Goal: Task Accomplishment & Management: Complete application form

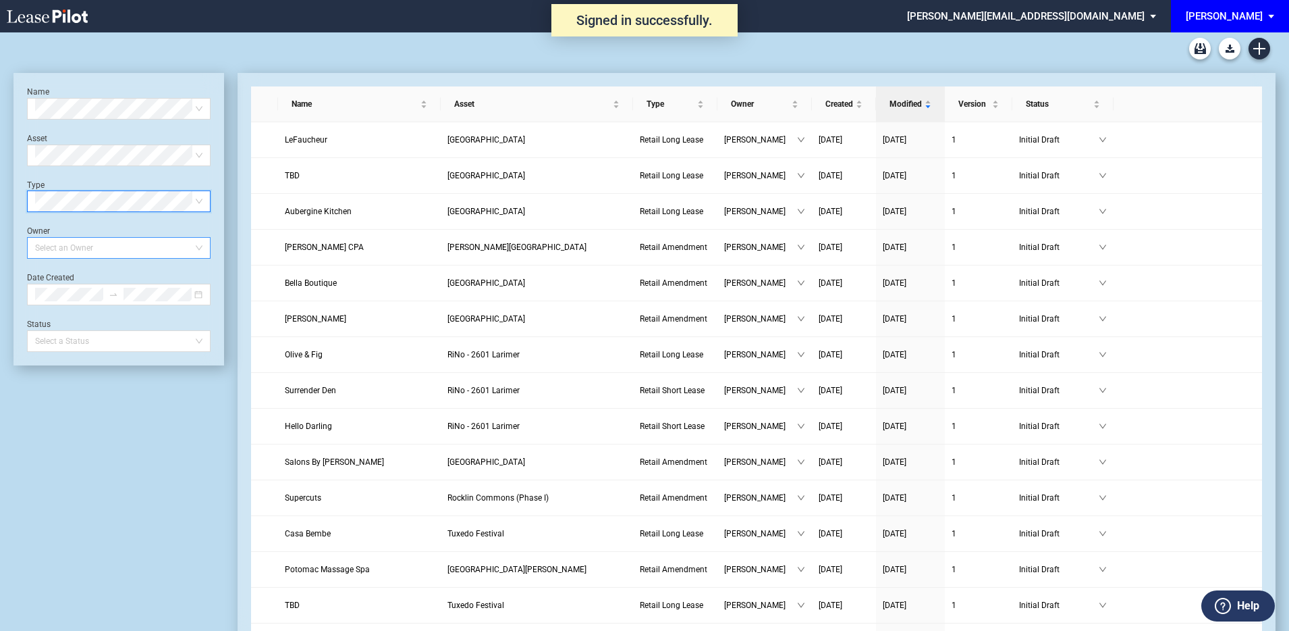
click at [136, 248] on div at bounding box center [112, 247] width 165 height 19
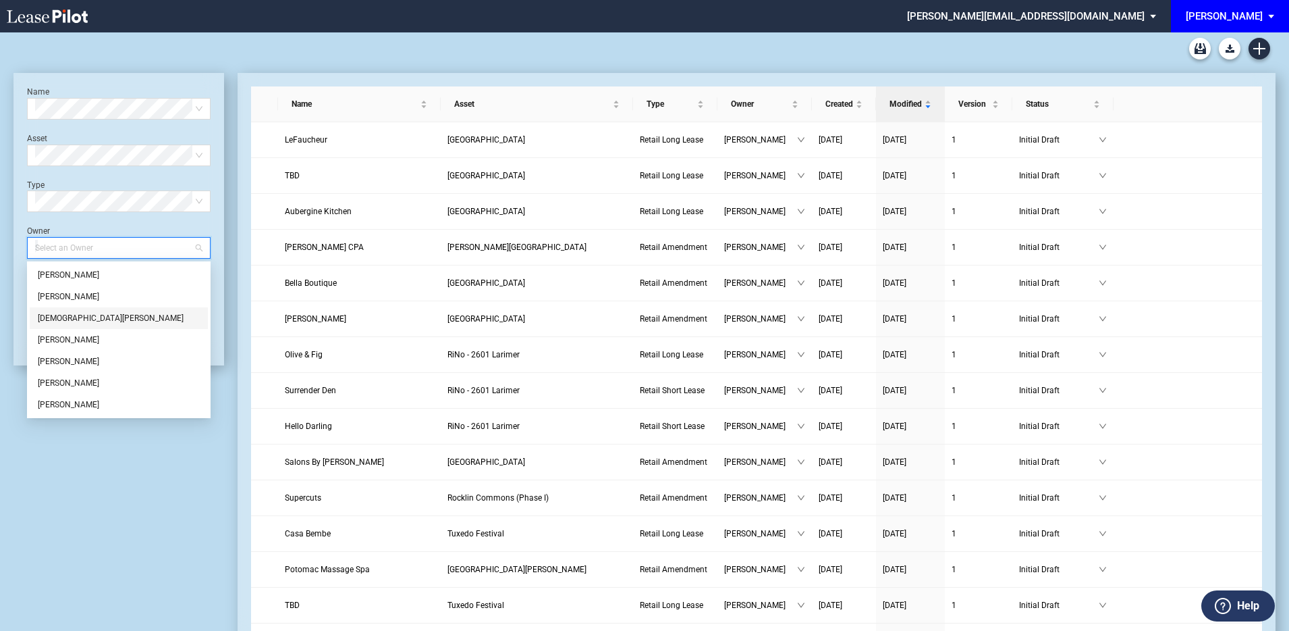
click at [99, 312] on div "Evan Harms" at bounding box center [119, 318] width 162 height 14
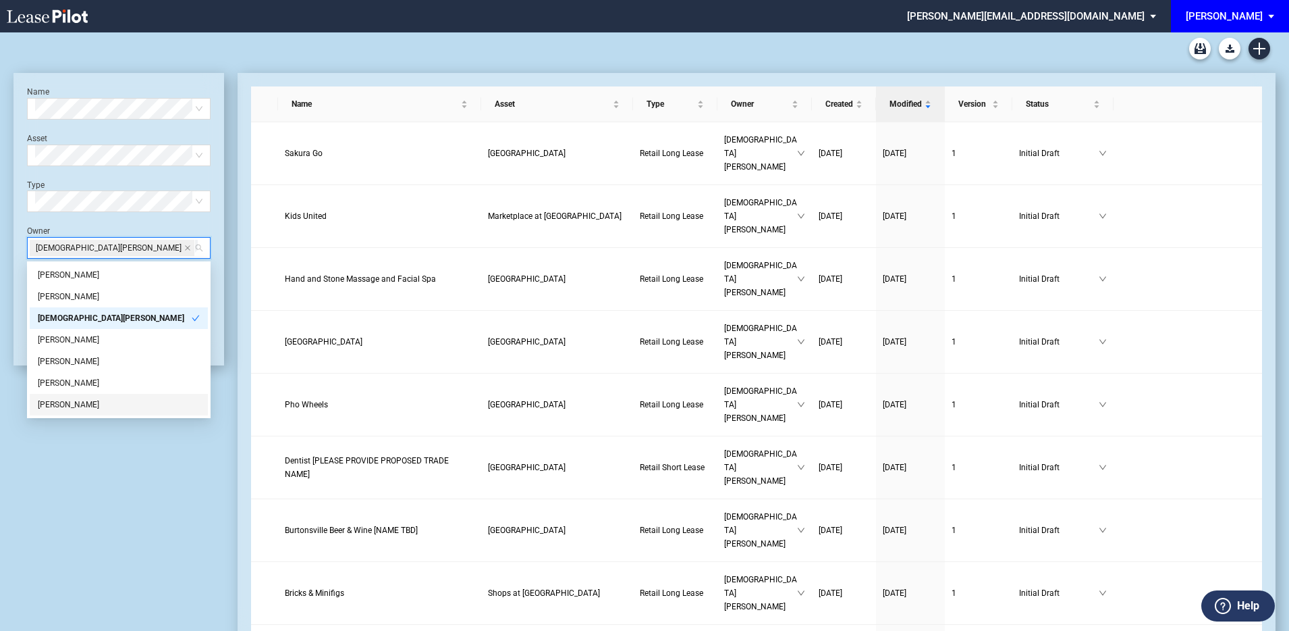
click at [120, 554] on div "Name Select name Asset Select Asset Type Select Type Owner Evan Harms Date Crea…" at bounding box center [119, 587] width 211 height 1029
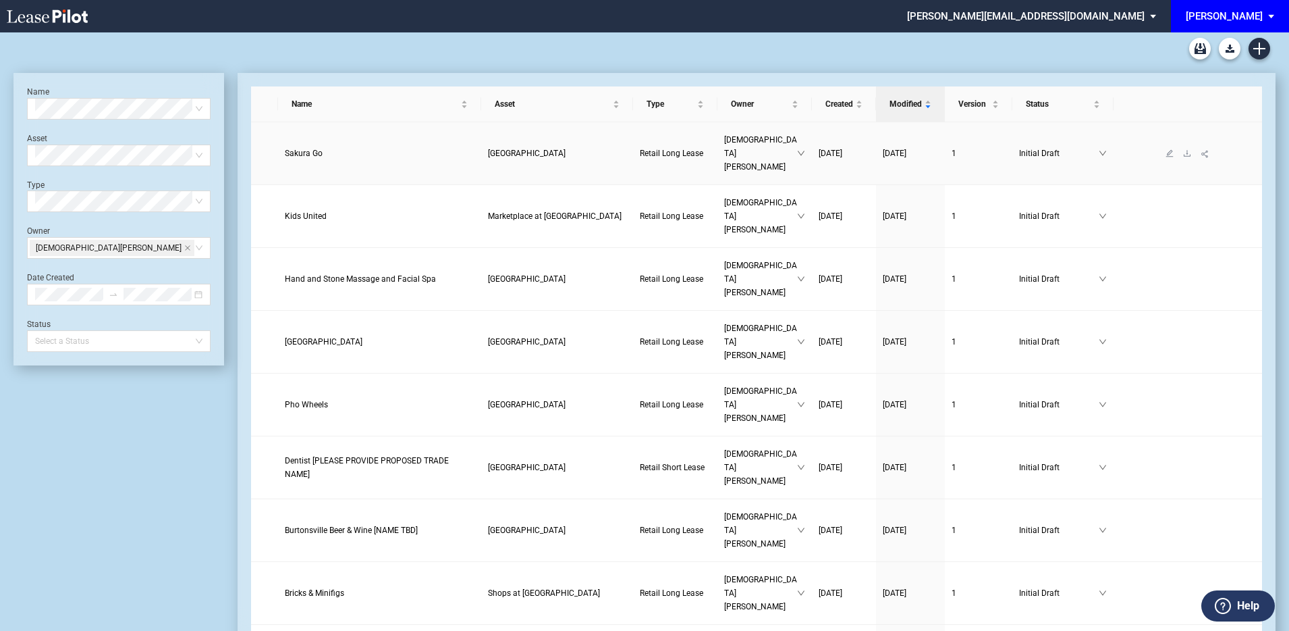
click at [309, 149] on span "Sakura Go" at bounding box center [304, 153] width 38 height 9
click at [367, 209] on link "Kids United" at bounding box center [380, 216] width 190 height 14
click at [199, 246] on div "Evan Harms" at bounding box center [119, 248] width 184 height 22
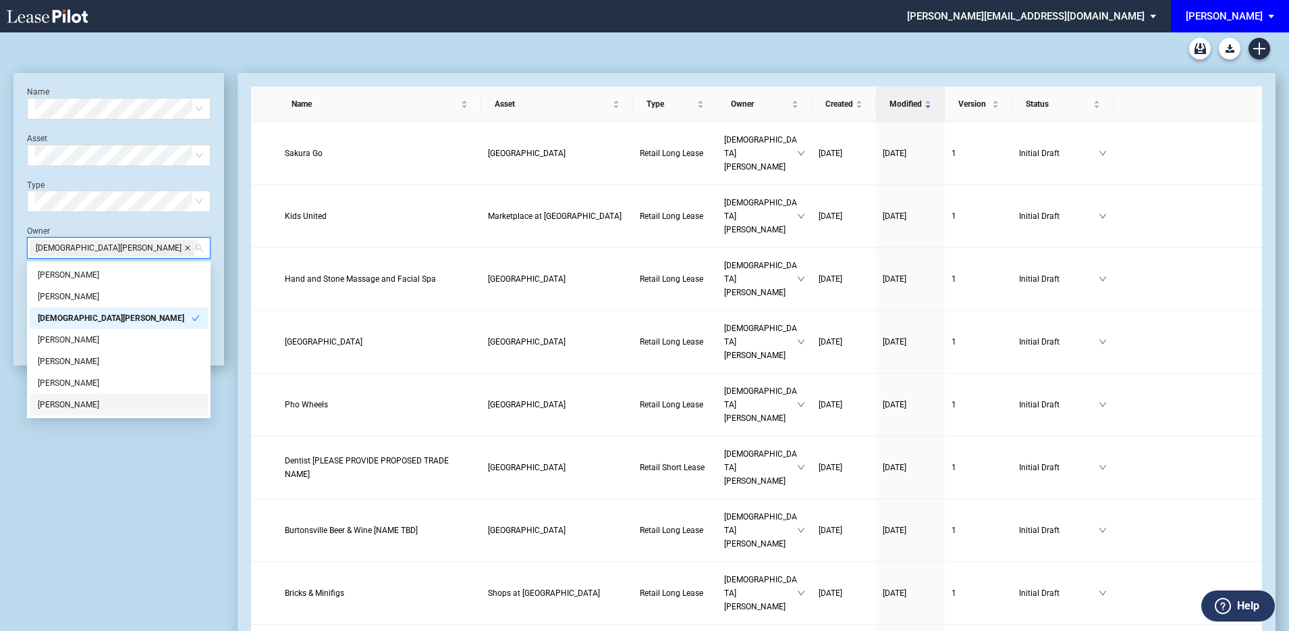
click at [185, 248] on icon "close" at bounding box center [187, 247] width 5 height 5
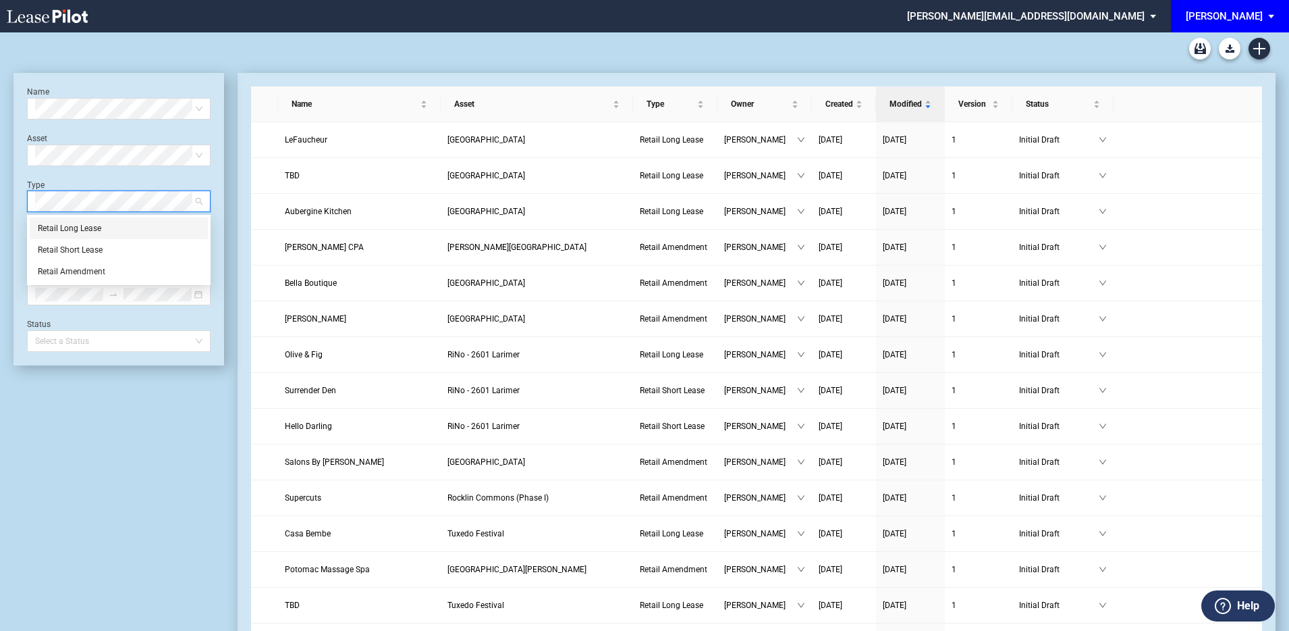
click at [93, 238] on div "Retail Long Lease" at bounding box center [119, 228] width 178 height 22
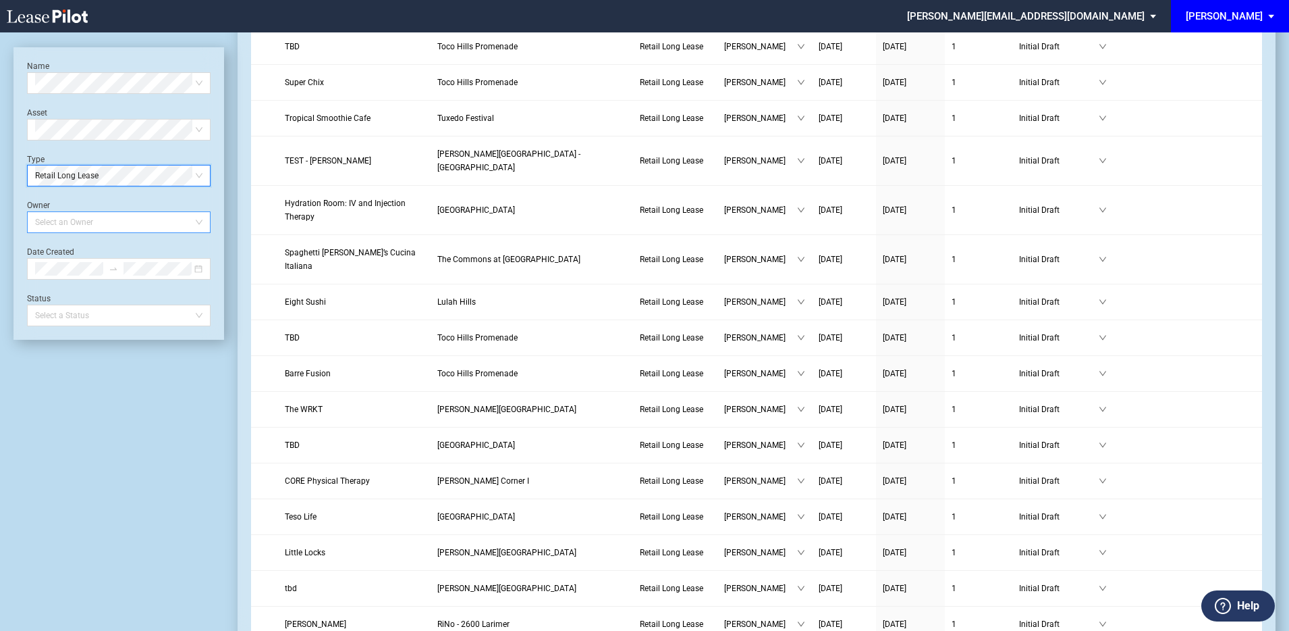
scroll to position [1602, 0]
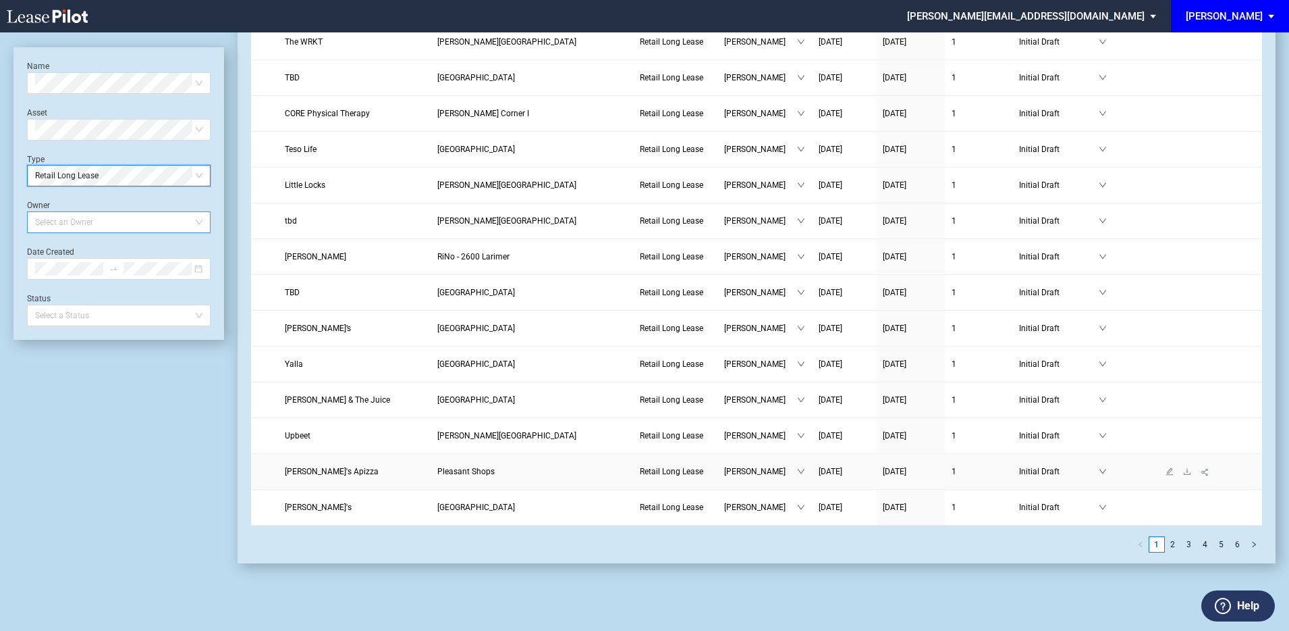
click at [317, 466] on span "Sally's Apizza" at bounding box center [332, 470] width 94 height 9
click at [309, 357] on link "Yalla" at bounding box center [354, 364] width 139 height 14
click at [325, 180] on span "Little Locks" at bounding box center [305, 184] width 41 height 9
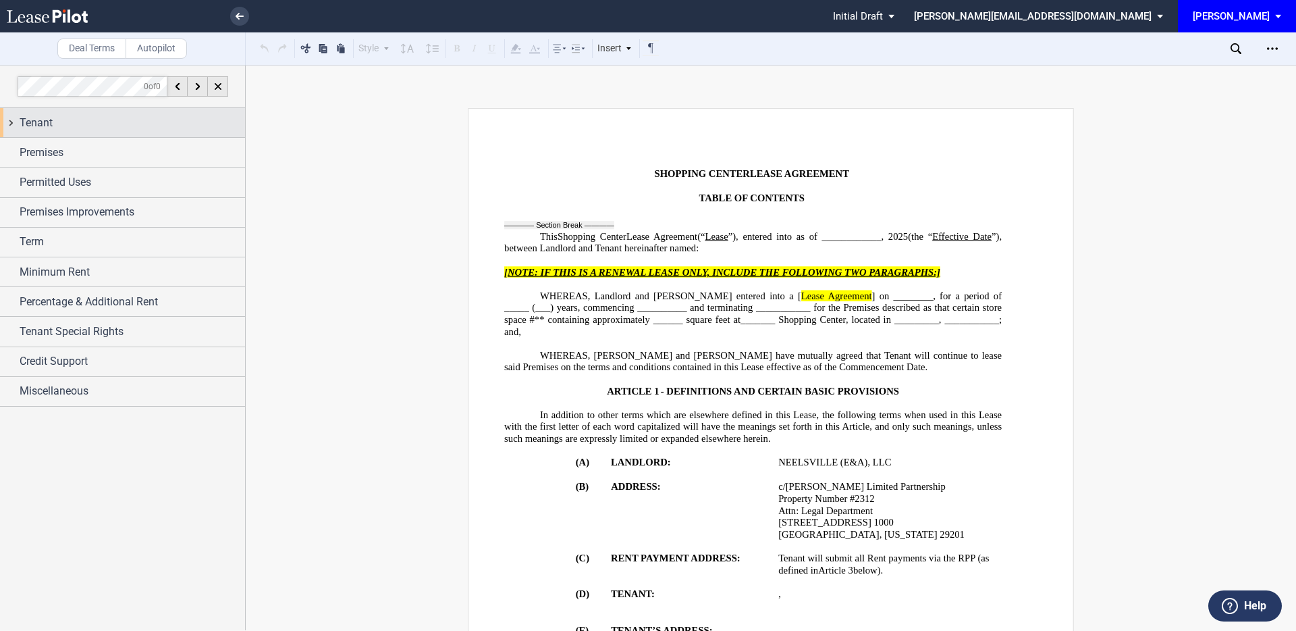
click at [74, 118] on div "Tenant" at bounding box center [132, 123] width 225 height 16
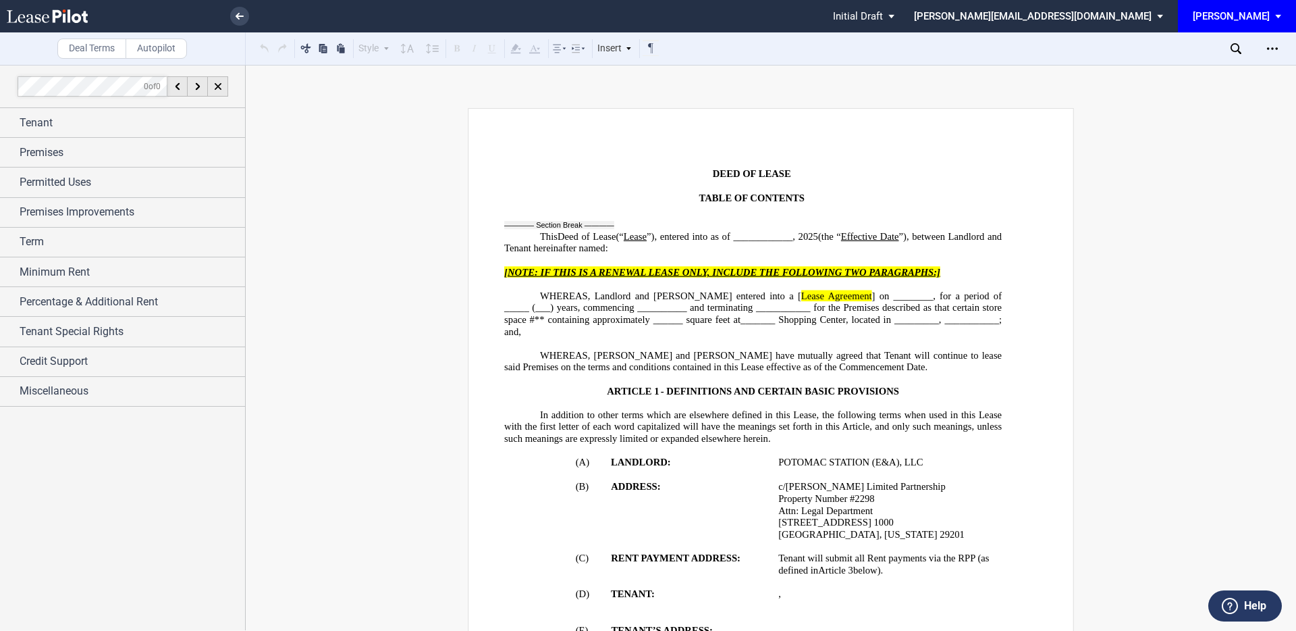
click at [107, 124] on div "Tenant" at bounding box center [132, 123] width 225 height 16
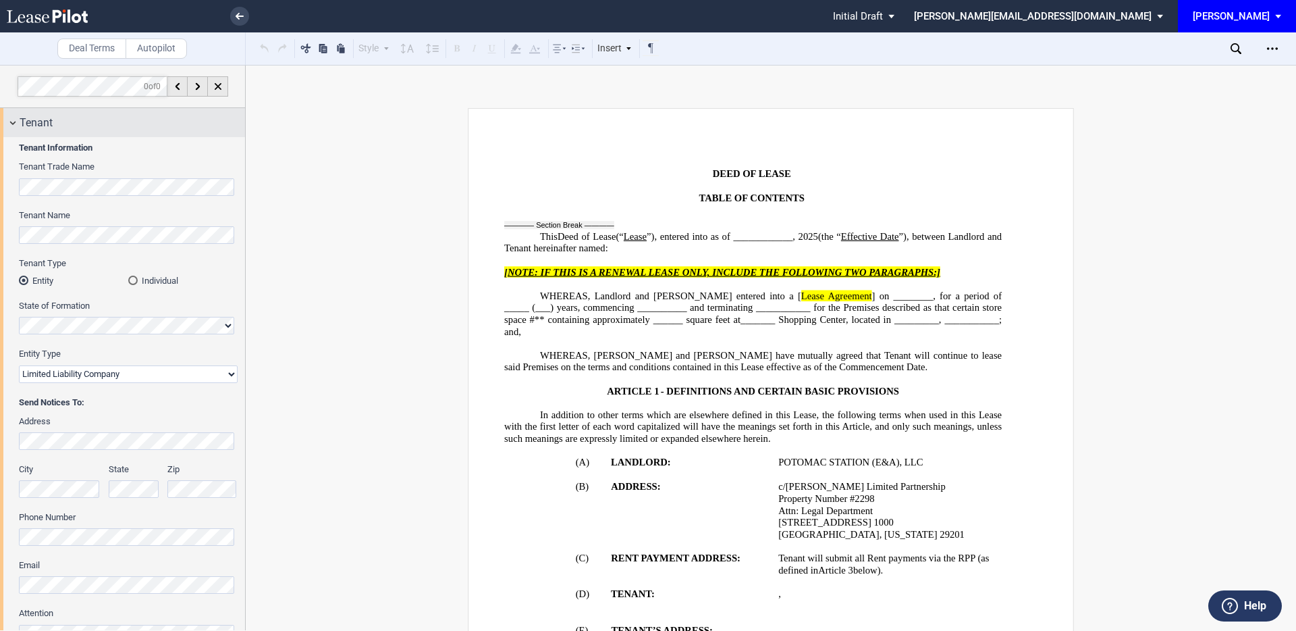
click at [107, 123] on div "Tenant" at bounding box center [132, 123] width 225 height 16
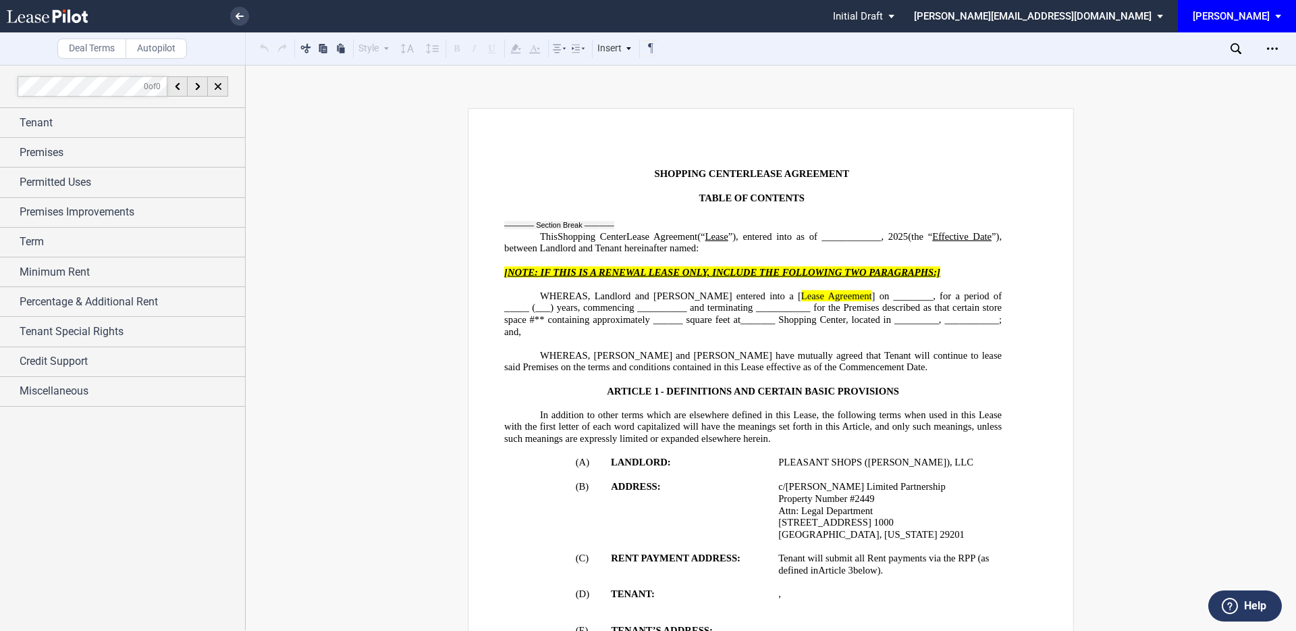
click at [149, 124] on div "Tenant" at bounding box center [132, 123] width 225 height 16
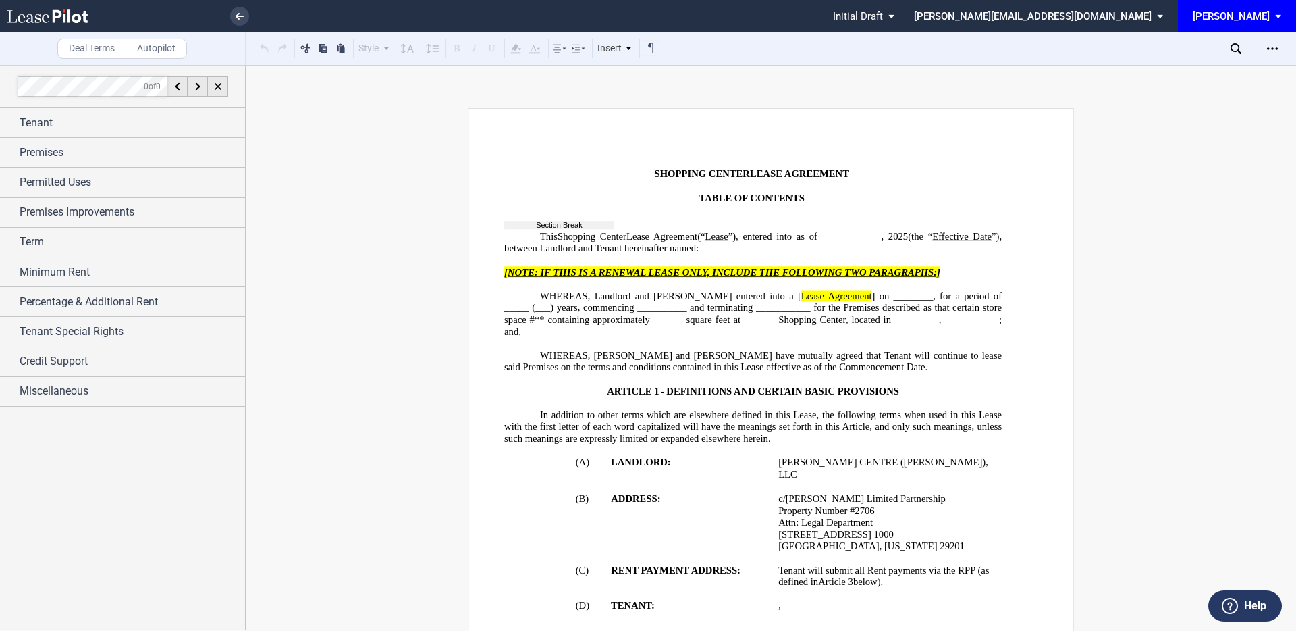
click at [216, 115] on div "Tenant" at bounding box center [132, 123] width 225 height 16
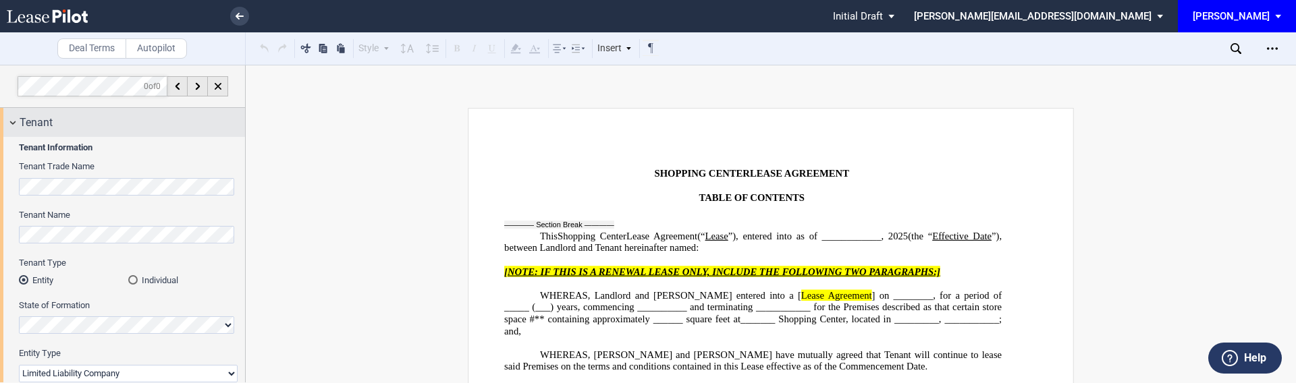
click at [16, 126] on div "Tenant" at bounding box center [122, 122] width 245 height 29
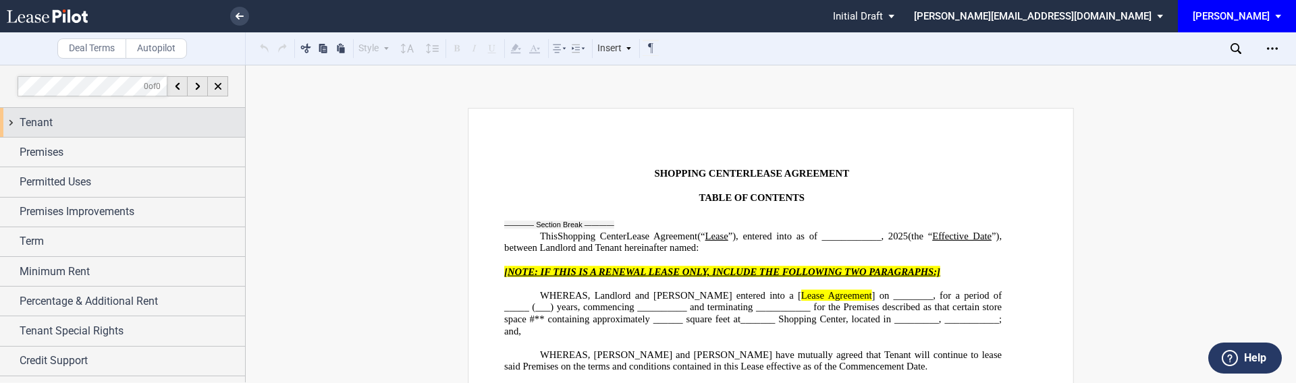
click at [16, 126] on div "Tenant" at bounding box center [122, 122] width 245 height 29
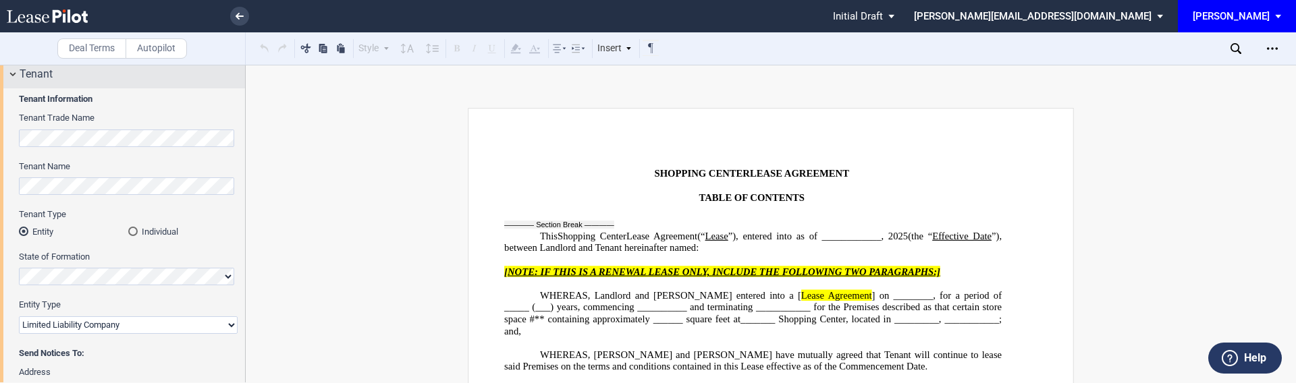
scroll to position [29, 0]
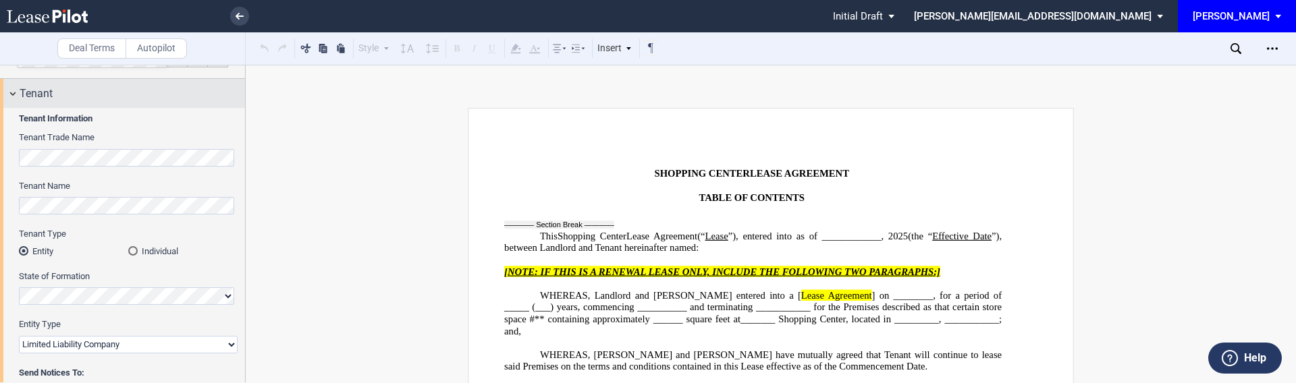
click at [24, 96] on span "Tenant" at bounding box center [36, 94] width 33 height 16
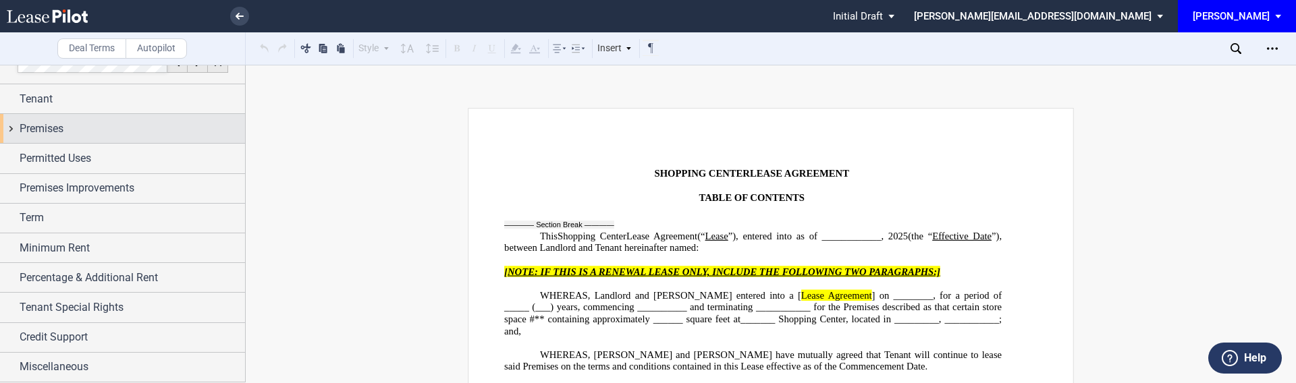
click at [24, 130] on span "Premises" at bounding box center [42, 129] width 44 height 16
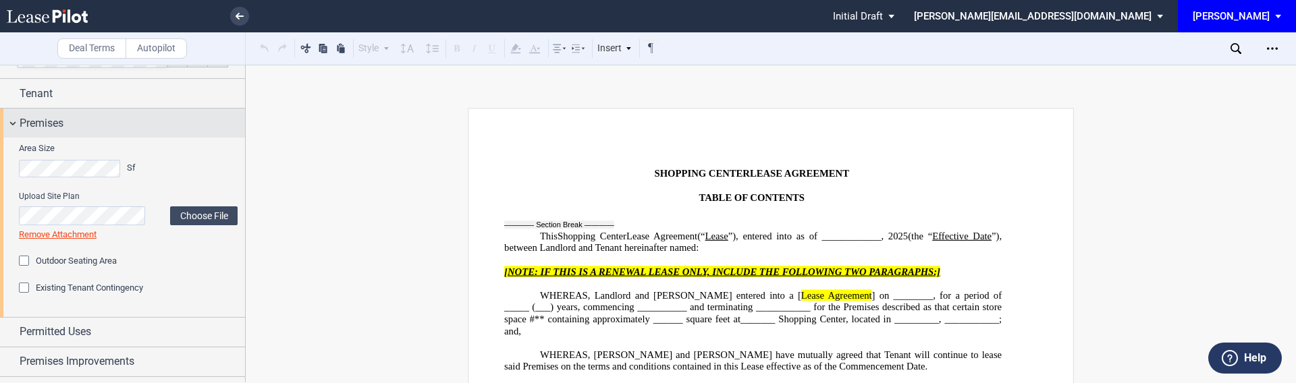
click at [24, 130] on span "Premises" at bounding box center [42, 123] width 44 height 16
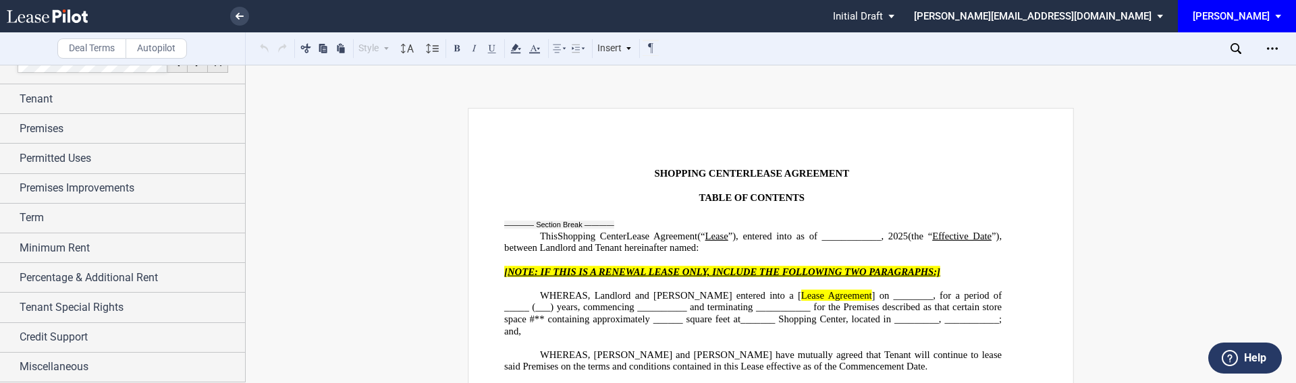
scroll to position [16, 0]
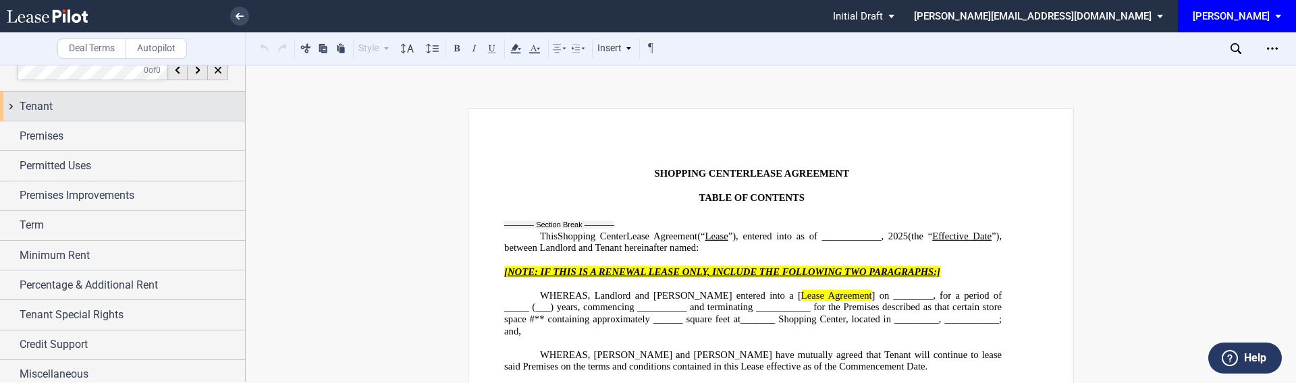
click at [81, 109] on div "Tenant" at bounding box center [132, 107] width 225 height 16
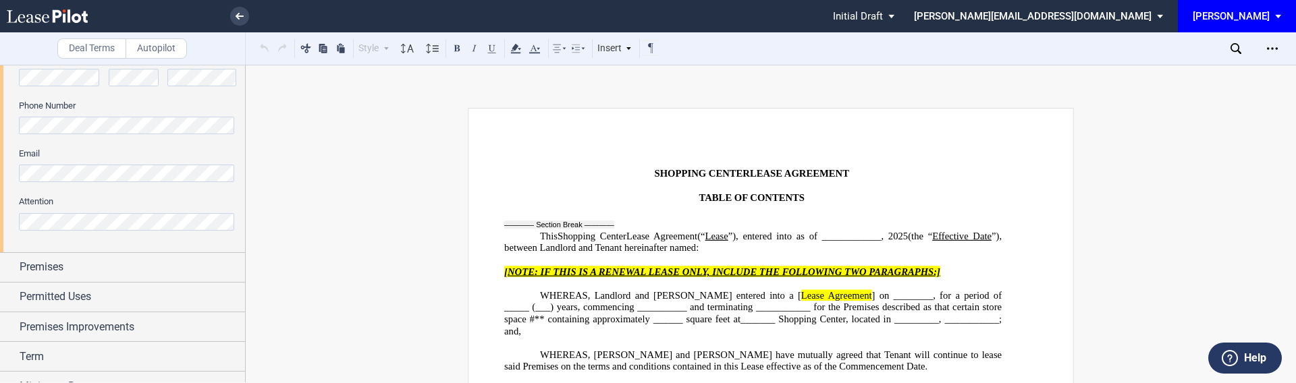
scroll to position [0, 0]
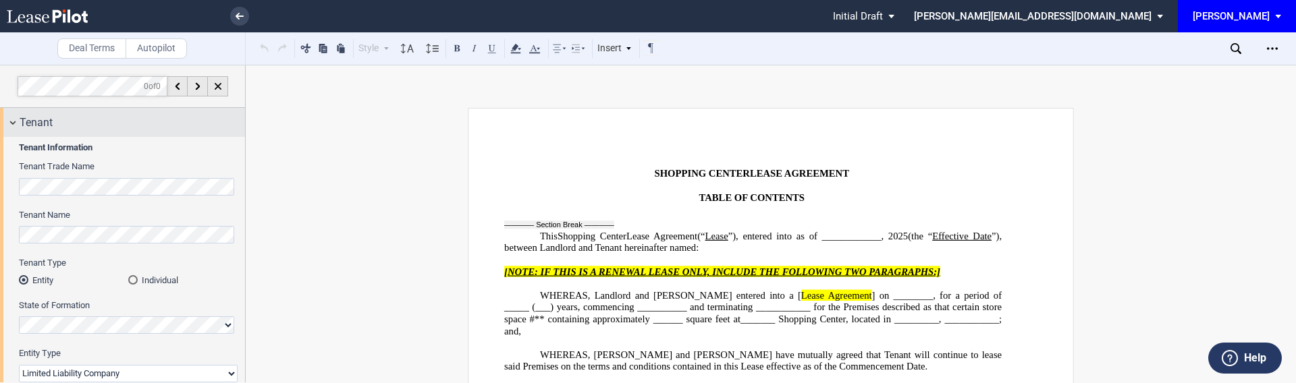
click at [89, 126] on div "Tenant" at bounding box center [132, 123] width 225 height 16
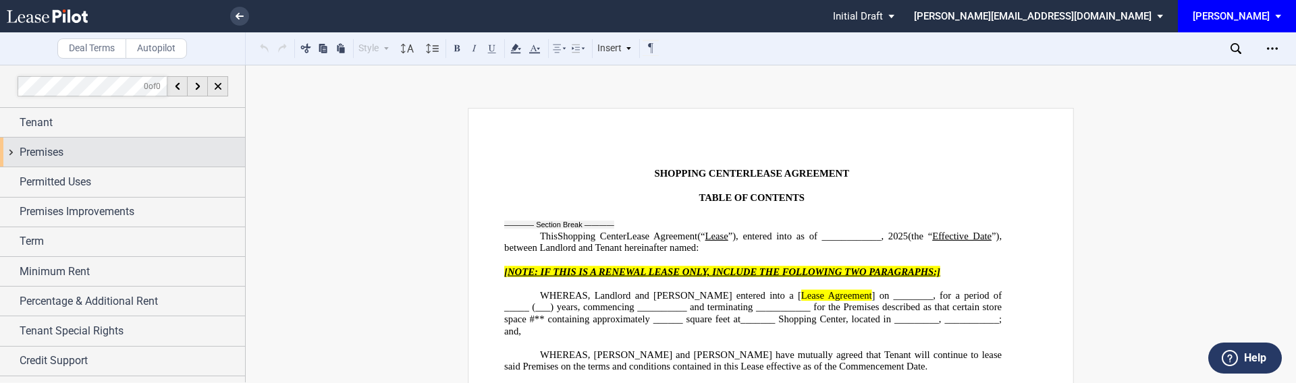
click at [65, 147] on div "Premises" at bounding box center [132, 152] width 225 height 16
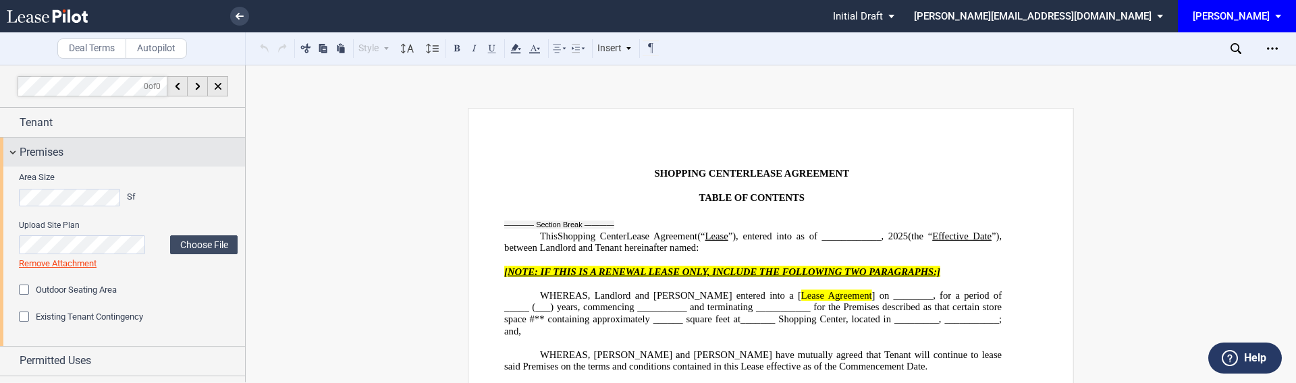
click at [50, 151] on span "Premises" at bounding box center [42, 152] width 44 height 16
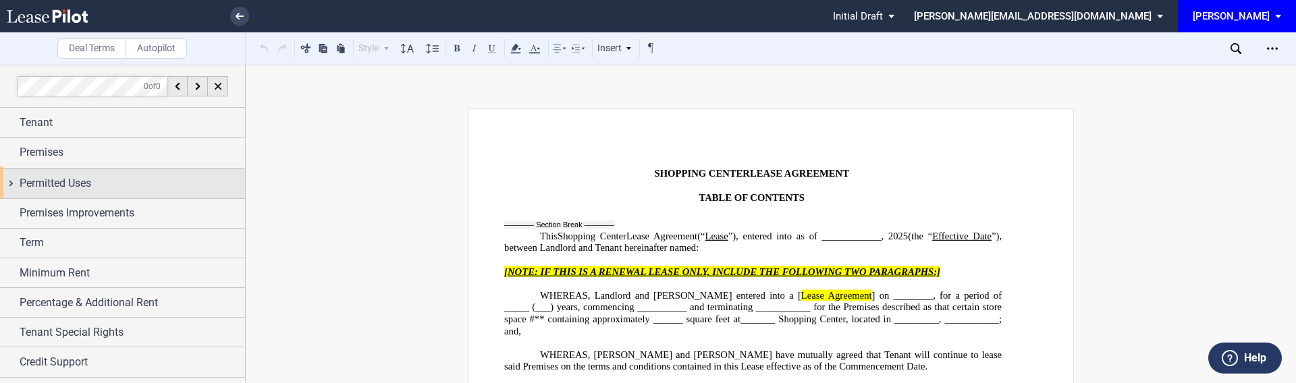
click at [58, 180] on span "Permitted Uses" at bounding box center [56, 184] width 72 height 16
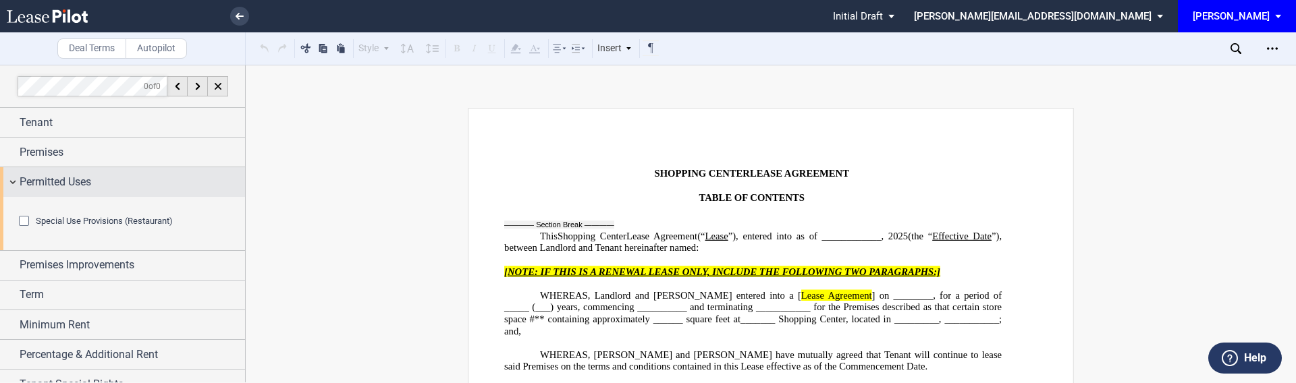
click at [109, 183] on div "Permitted Uses" at bounding box center [132, 182] width 225 height 16
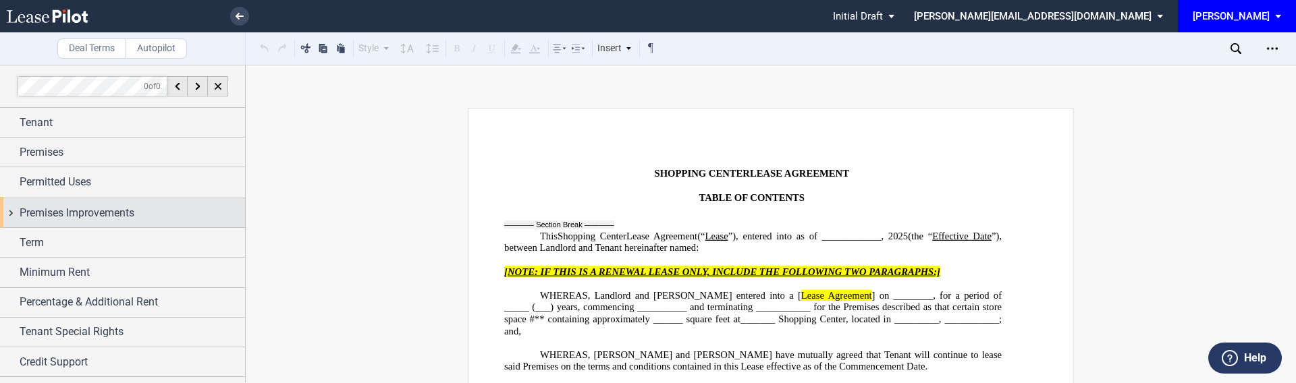
click at [89, 213] on span "Premises Improvements" at bounding box center [77, 213] width 115 height 16
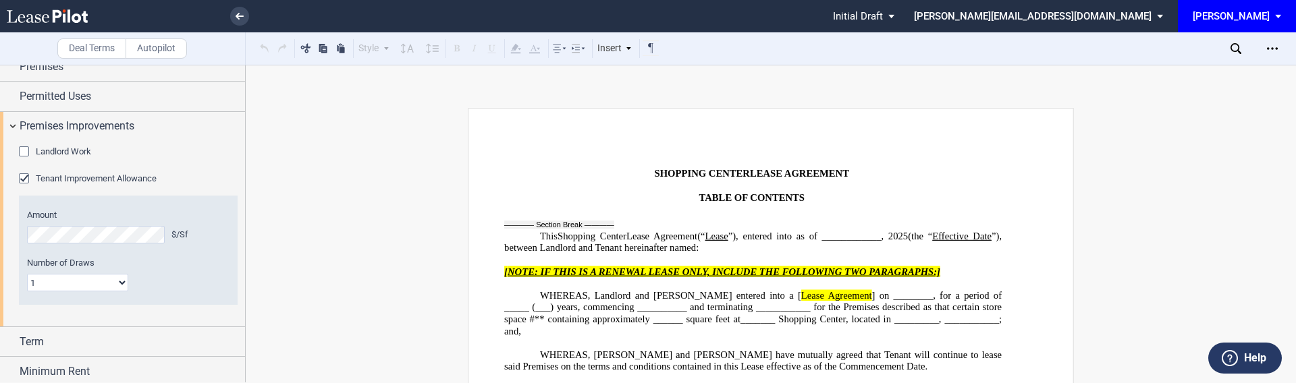
scroll to position [86, 0]
click at [100, 122] on span "Premises Improvements" at bounding box center [77, 125] width 115 height 16
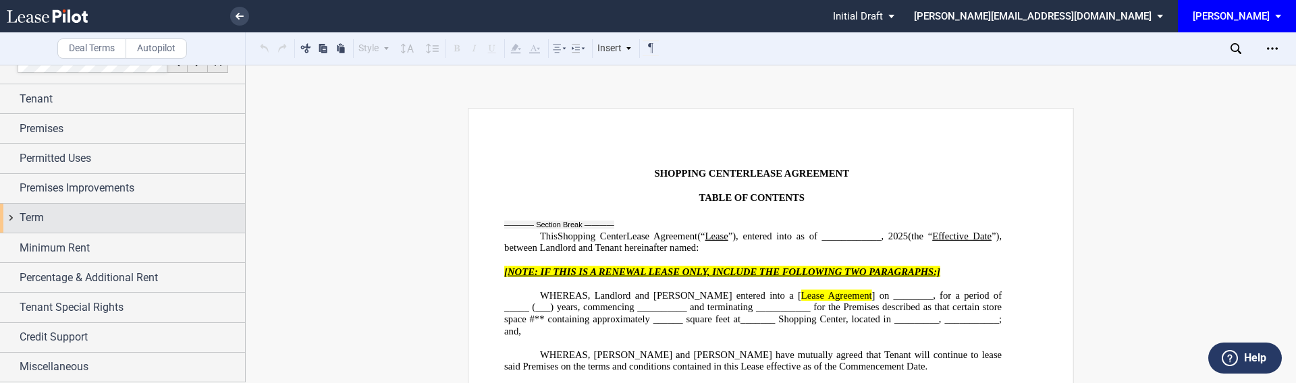
click at [56, 215] on div "Term" at bounding box center [132, 218] width 225 height 16
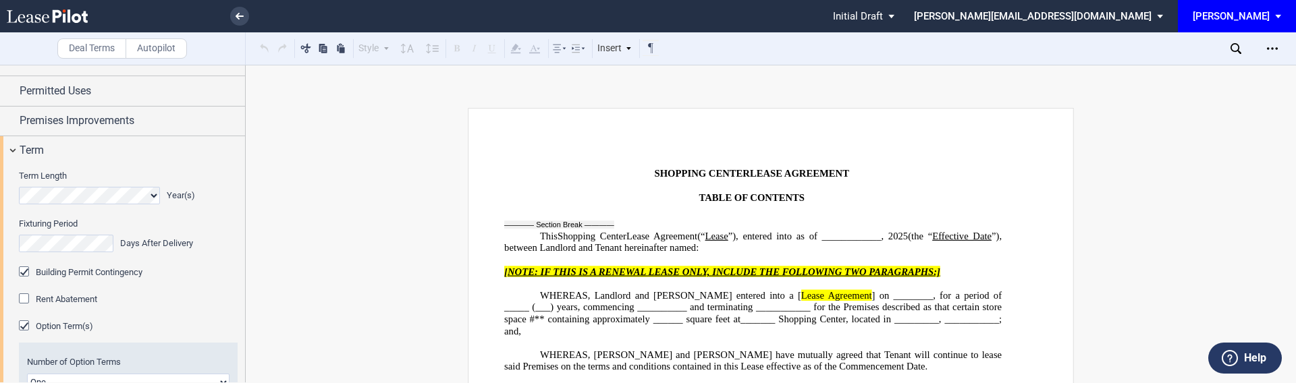
scroll to position [88, 0]
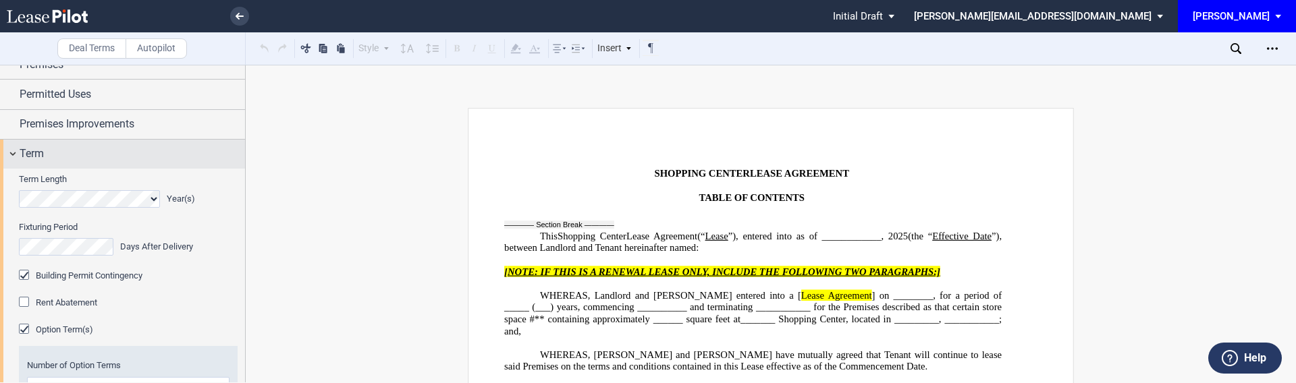
click at [60, 153] on div "Term" at bounding box center [132, 154] width 225 height 16
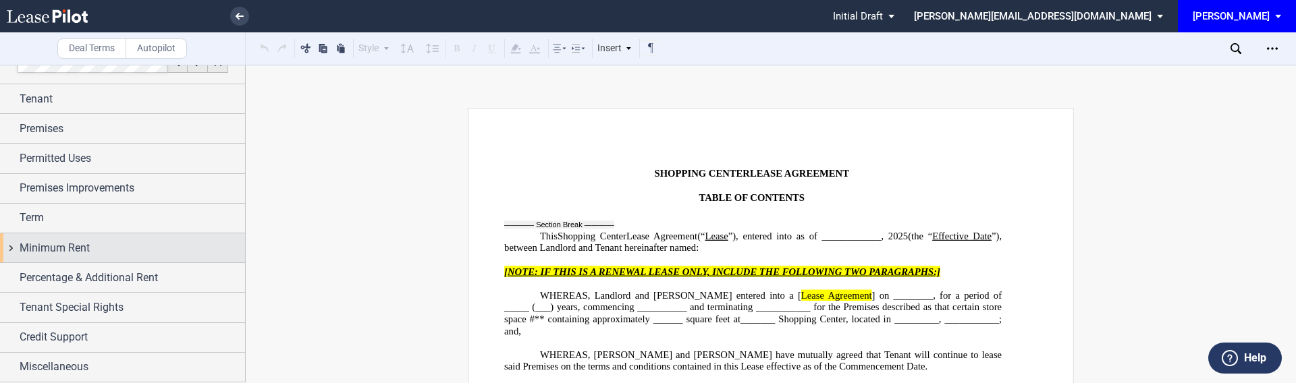
click at [55, 256] on span "Minimum Rent" at bounding box center [55, 248] width 70 height 16
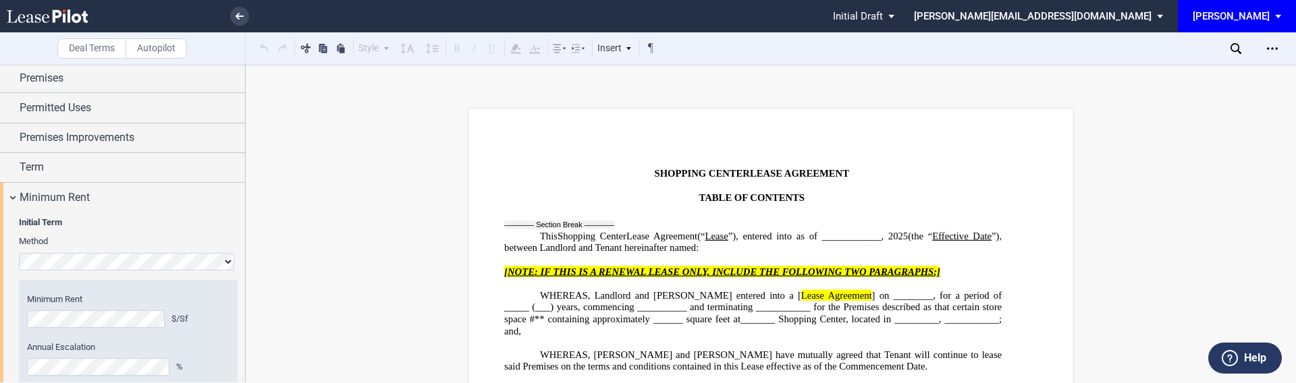
scroll to position [68, 0]
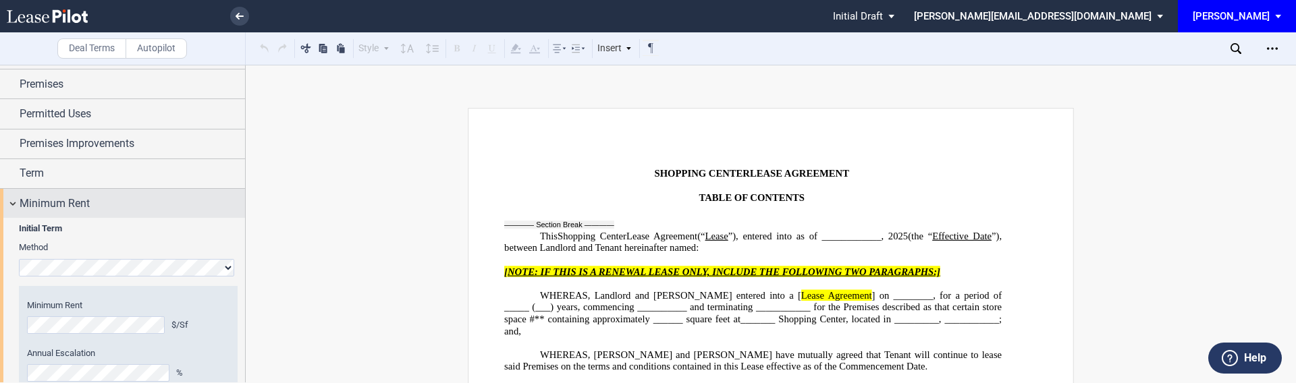
click at [56, 209] on span "Minimum Rent" at bounding box center [55, 204] width 70 height 16
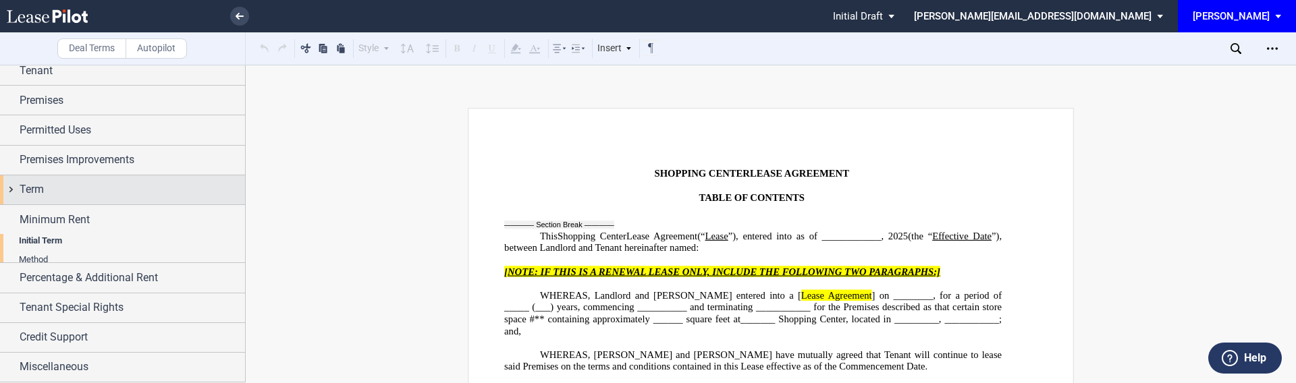
scroll to position [24, 0]
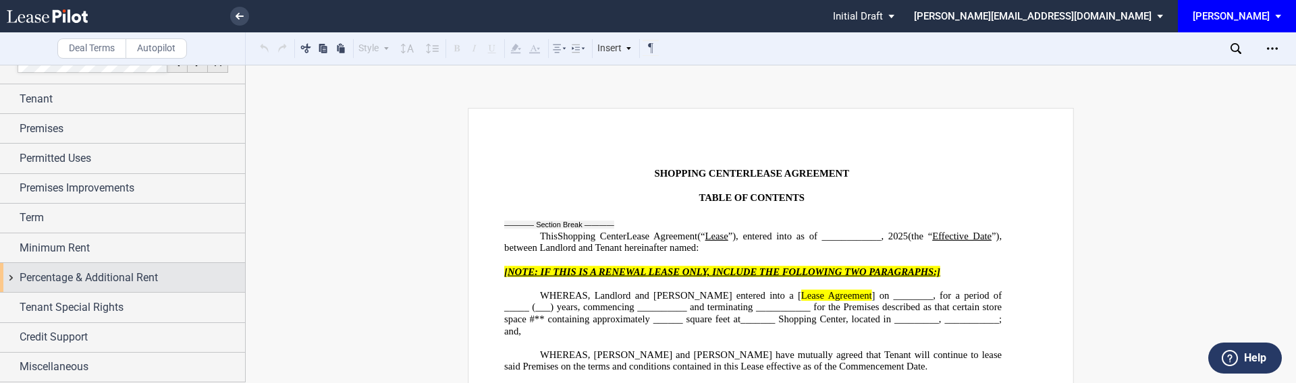
click at [55, 282] on span "Percentage & Additional Rent" at bounding box center [89, 278] width 138 height 16
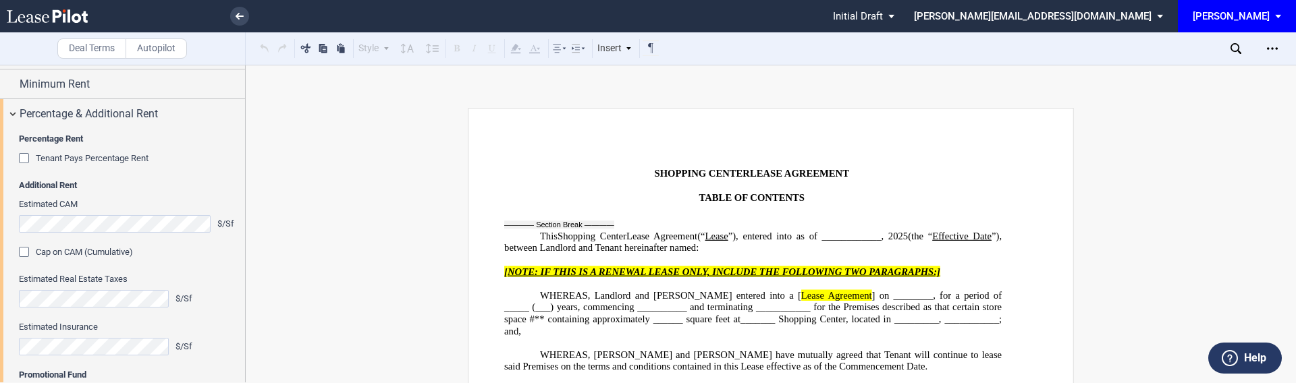
scroll to position [184, 0]
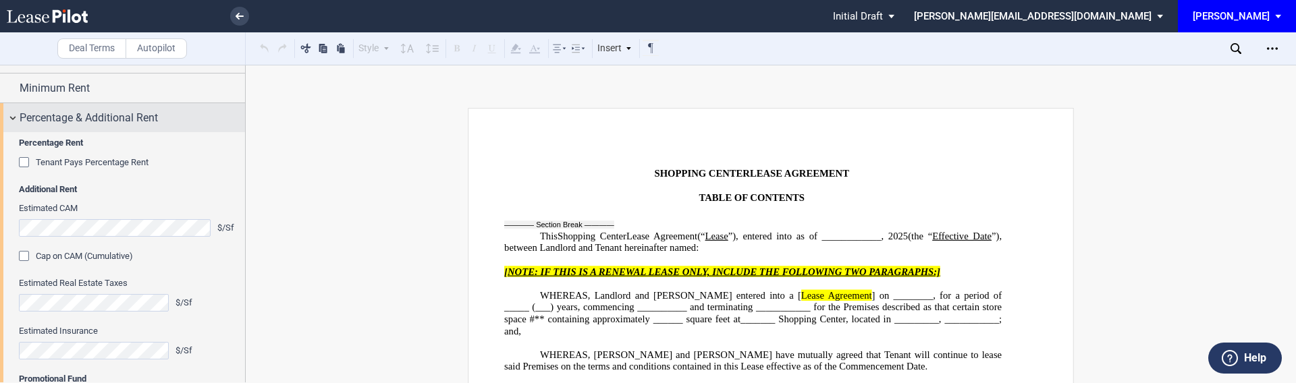
click at [101, 123] on span "Percentage & Additional Rent" at bounding box center [89, 118] width 138 height 16
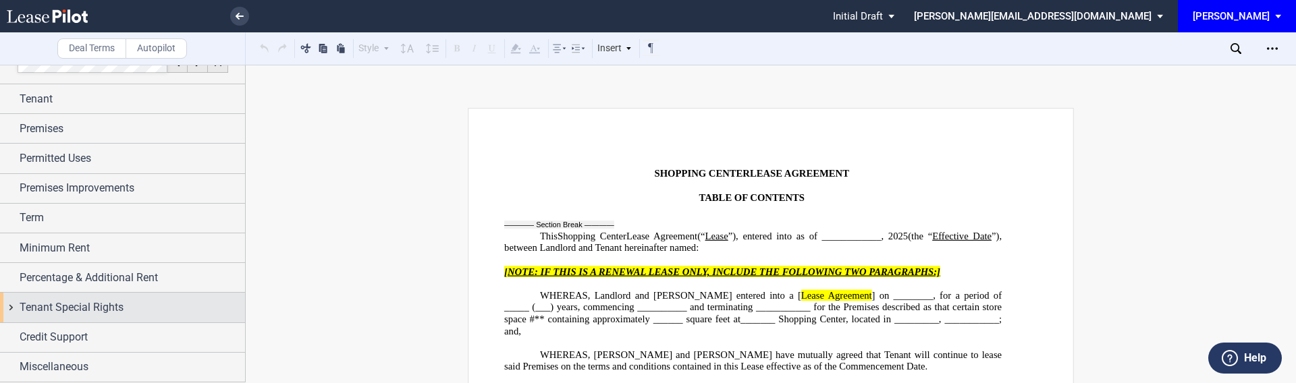
click at [82, 311] on span "Tenant Special Rights" at bounding box center [72, 308] width 104 height 16
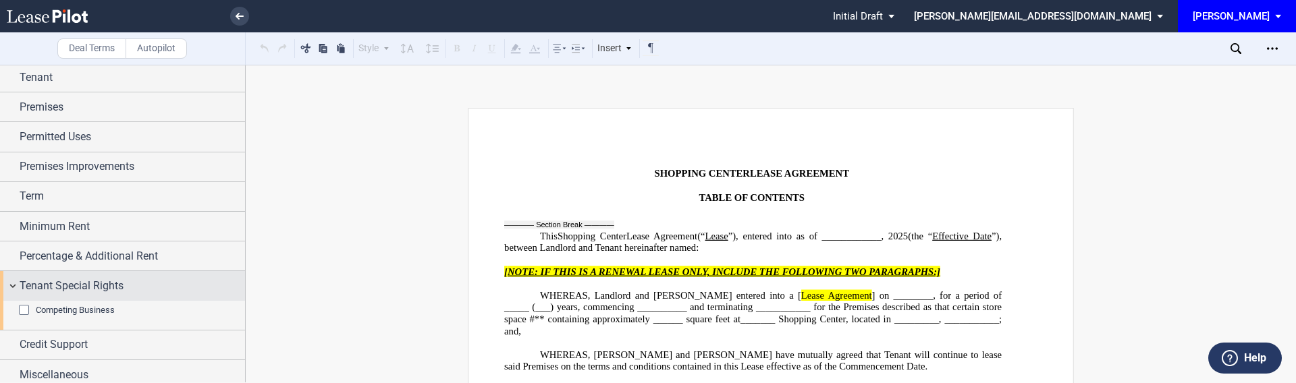
scroll to position [63, 0]
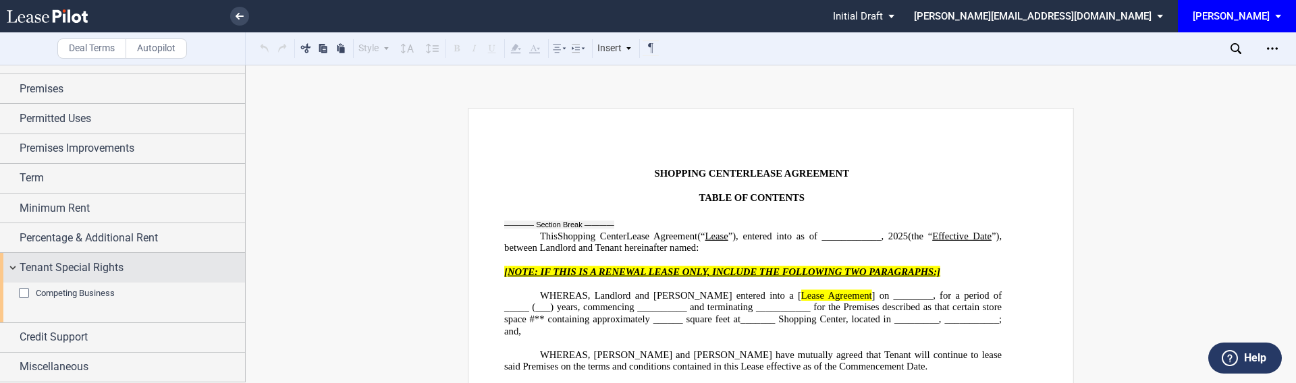
click at [131, 267] on div "Tenant Special Rights" at bounding box center [132, 268] width 225 height 16
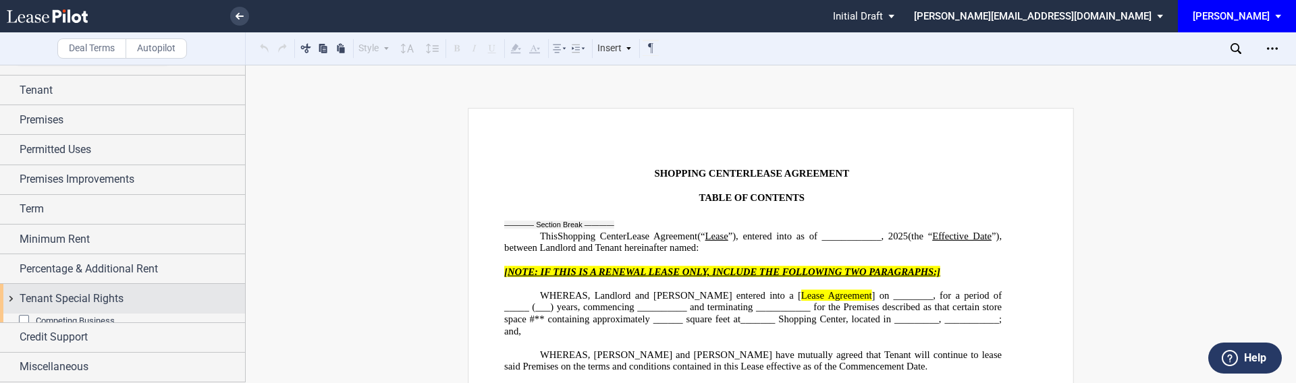
scroll to position [24, 0]
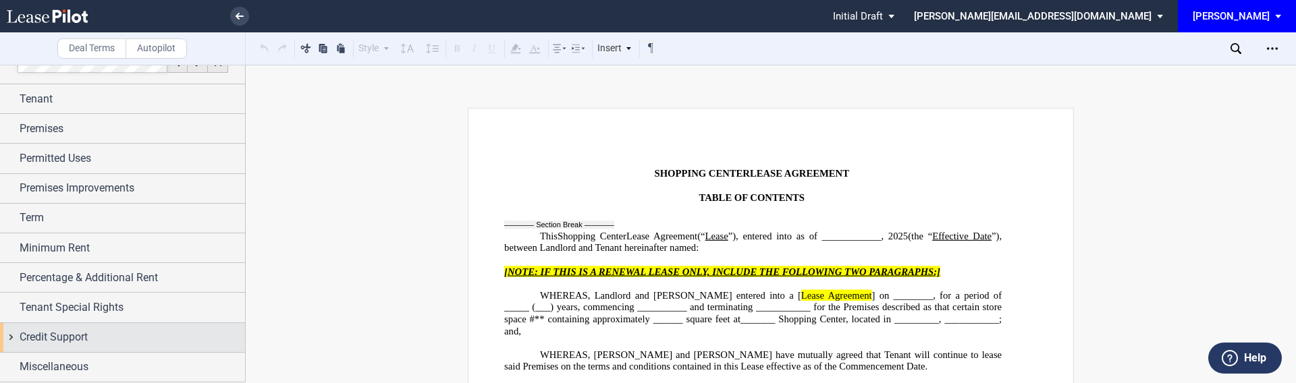
click at [89, 340] on div "Credit Support" at bounding box center [132, 337] width 225 height 16
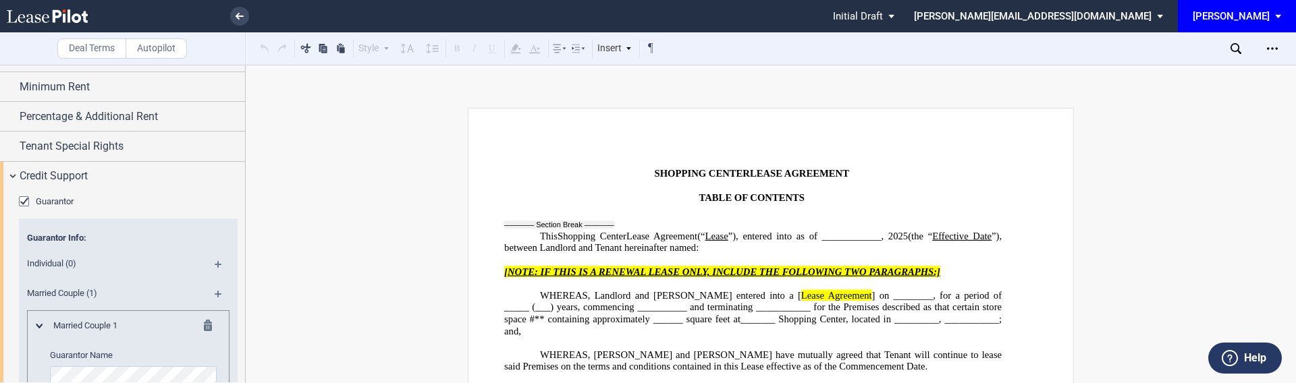
scroll to position [179, 0]
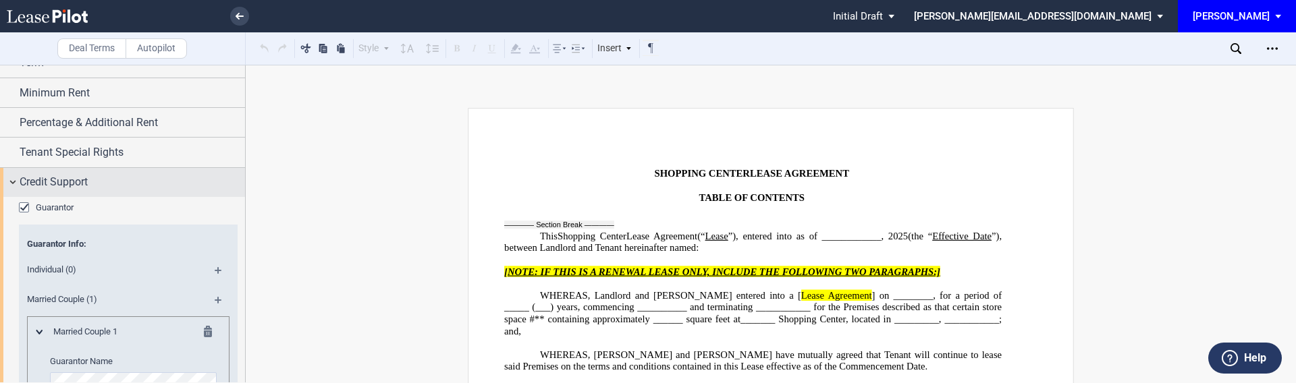
click at [76, 183] on span "Credit Support" at bounding box center [54, 182] width 68 height 16
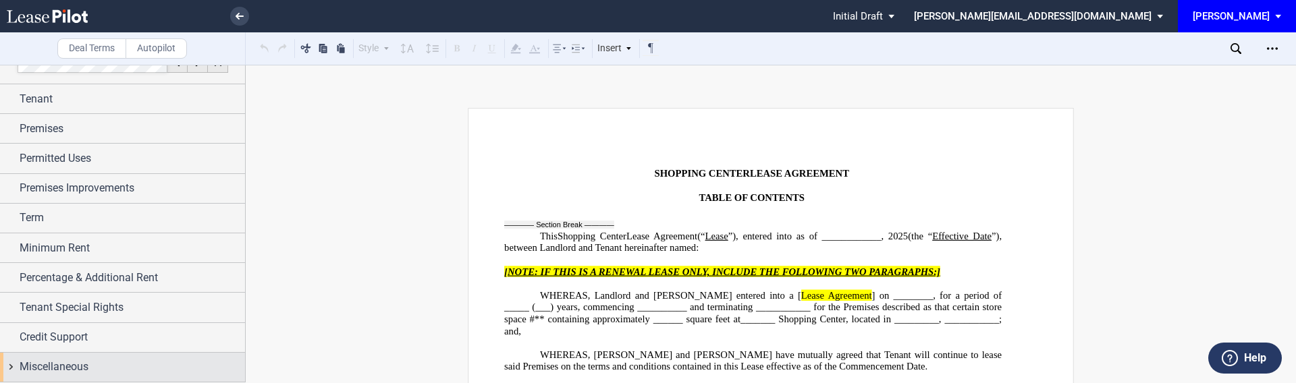
click at [63, 362] on span "Miscellaneous" at bounding box center [54, 367] width 69 height 16
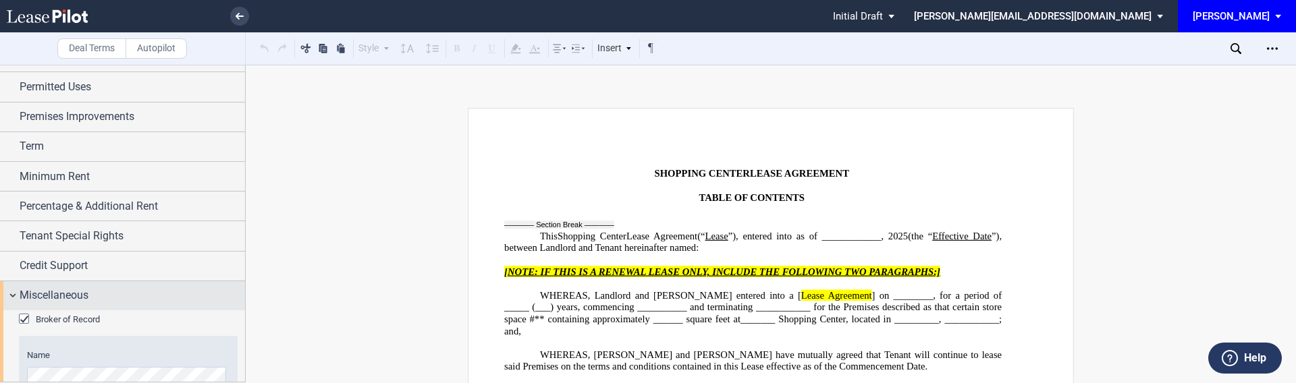
scroll to position [134, 0]
